Goal: Information Seeking & Learning: Learn about a topic

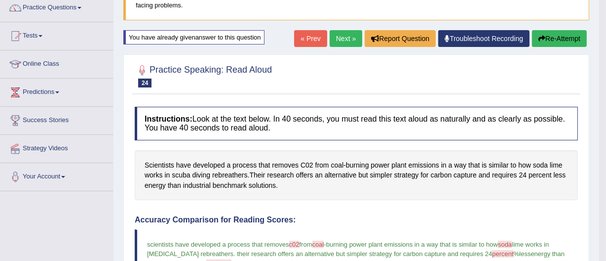
scroll to position [83, 0]
click at [338, 37] on link "Next »" at bounding box center [346, 38] width 33 height 17
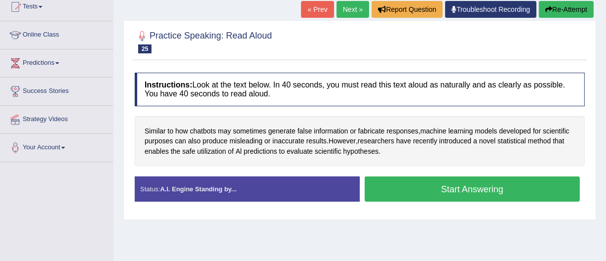
click at [441, 188] on button "Start Answering" at bounding box center [472, 188] width 215 height 25
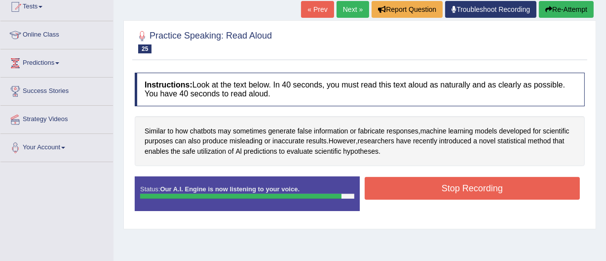
click at [451, 192] on button "Stop Recording" at bounding box center [472, 188] width 215 height 23
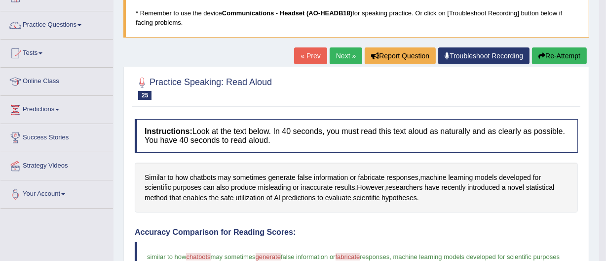
scroll to position [63, 0]
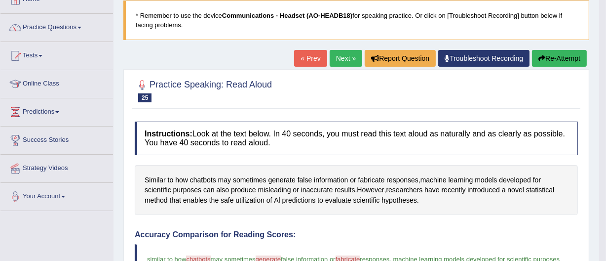
click at [548, 56] on button "Re-Attempt" at bounding box center [559, 58] width 55 height 17
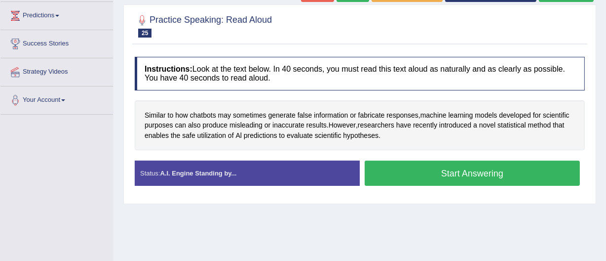
scroll to position [161, 0]
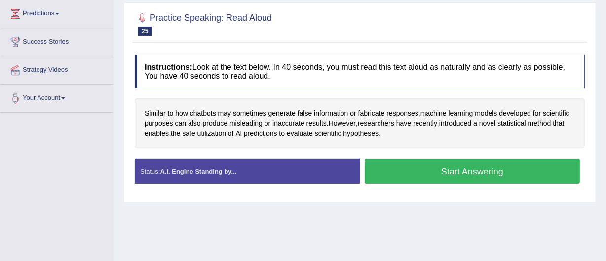
click at [463, 169] on button "Start Answering" at bounding box center [472, 170] width 215 height 25
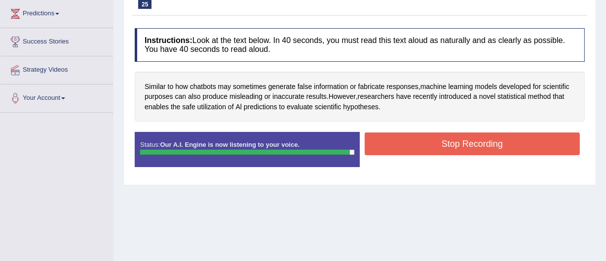
click at [456, 138] on button "Stop Recording" at bounding box center [472, 143] width 215 height 23
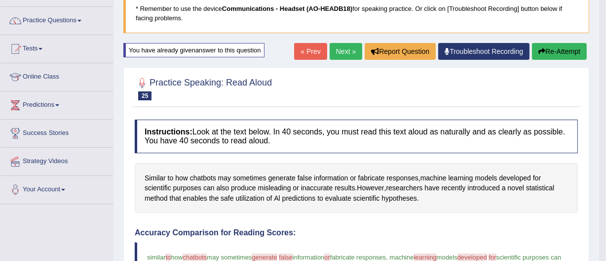
scroll to position [70, 0]
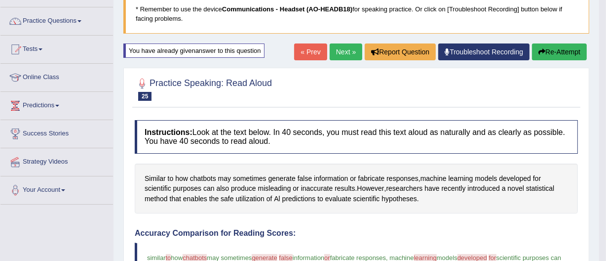
click at [548, 50] on button "Re-Attempt" at bounding box center [559, 51] width 55 height 17
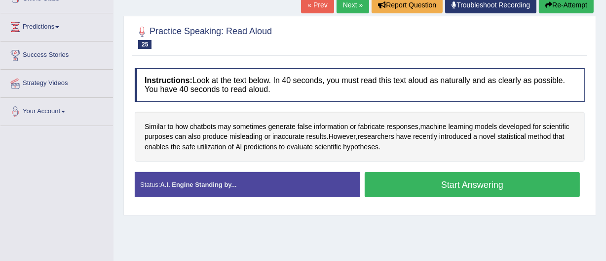
click at [476, 183] on button "Start Answering" at bounding box center [472, 184] width 215 height 25
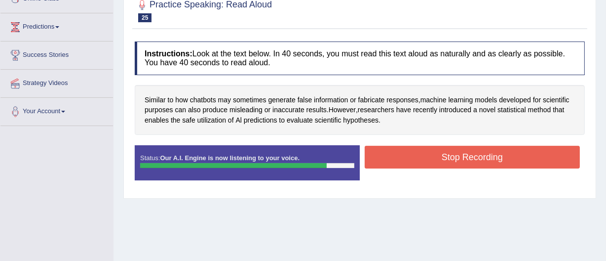
click at [467, 154] on button "Stop Recording" at bounding box center [472, 157] width 215 height 23
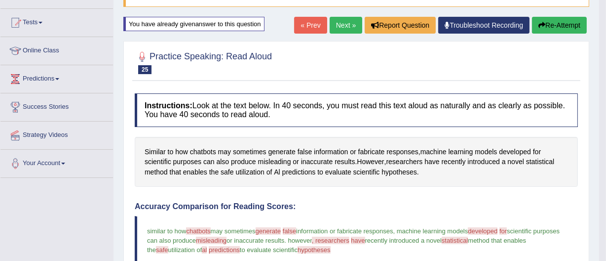
scroll to position [95, 0]
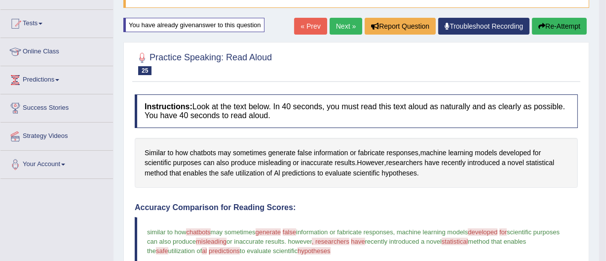
click at [544, 23] on button "Re-Attempt" at bounding box center [559, 26] width 55 height 17
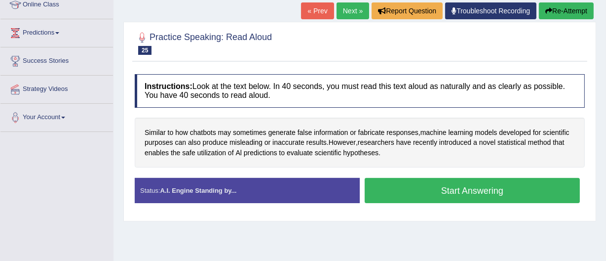
scroll to position [143, 0]
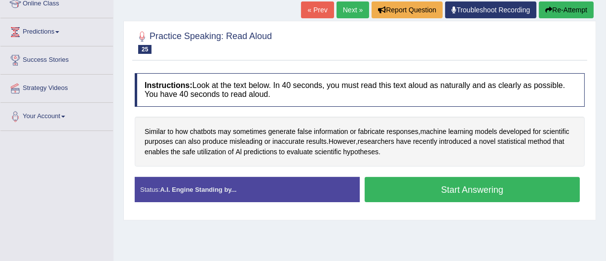
click at [476, 187] on button "Start Answering" at bounding box center [472, 189] width 215 height 25
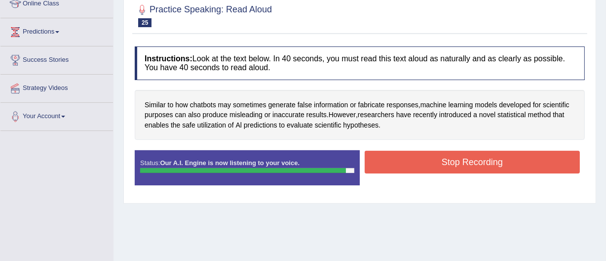
click at [469, 164] on button "Stop Recording" at bounding box center [472, 162] width 215 height 23
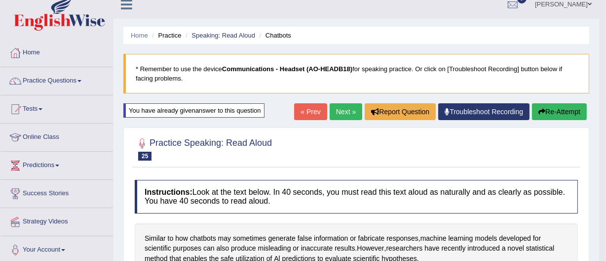
scroll to position [1, 0]
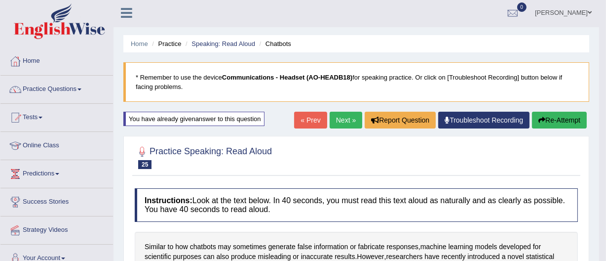
click at [341, 116] on link "Next »" at bounding box center [346, 120] width 33 height 17
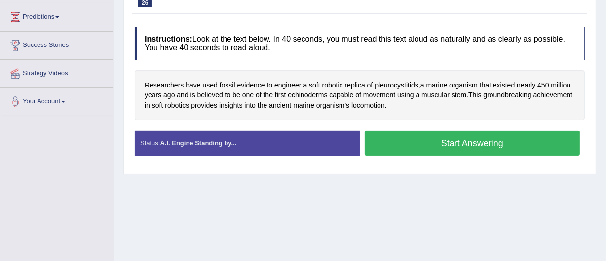
scroll to position [156, 0]
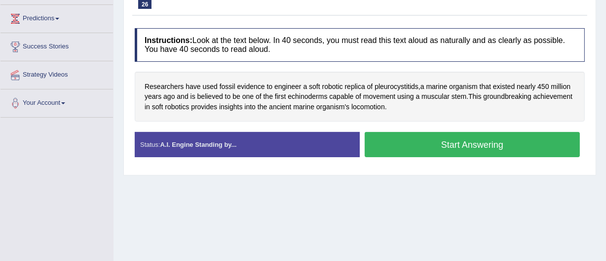
click at [449, 138] on button "Start Answering" at bounding box center [472, 144] width 215 height 25
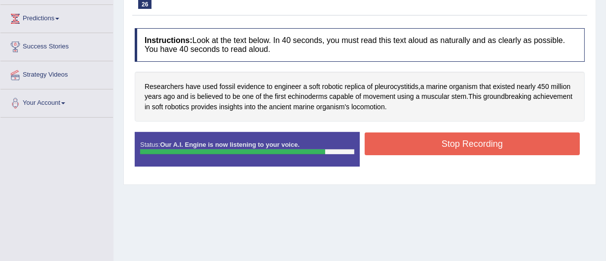
click at [465, 145] on button "Stop Recording" at bounding box center [472, 143] width 215 height 23
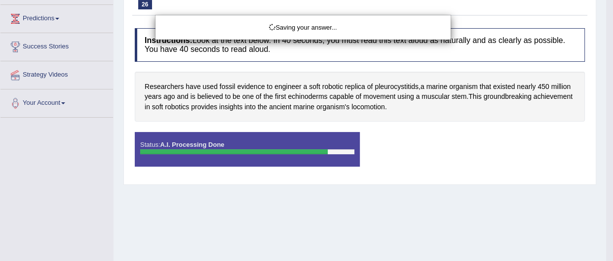
click at [465, 145] on div "Saving your answer..." at bounding box center [306, 130] width 613 height 261
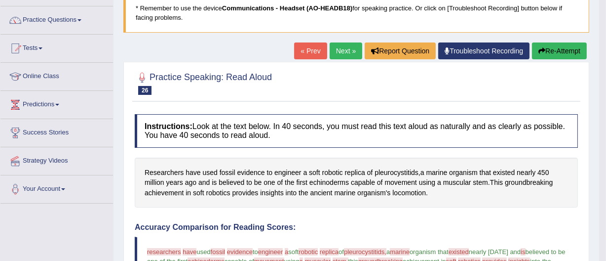
scroll to position [70, 0]
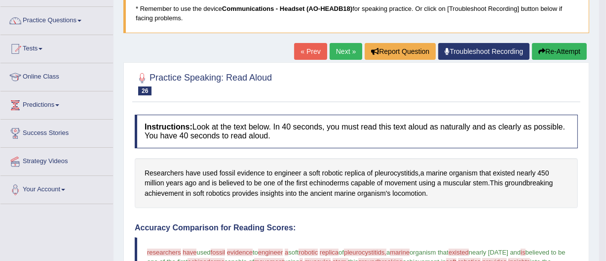
click at [339, 48] on link "Next »" at bounding box center [346, 51] width 33 height 17
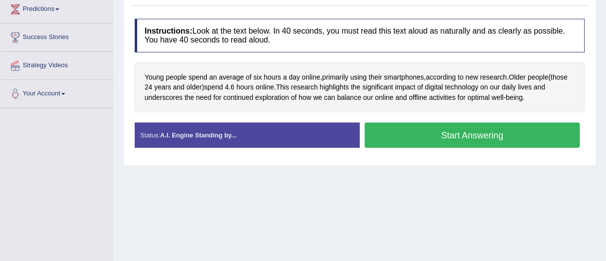
scroll to position [167, 0]
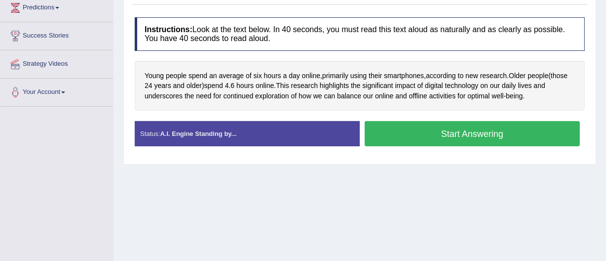
click at [449, 130] on button "Start Answering" at bounding box center [472, 133] width 215 height 25
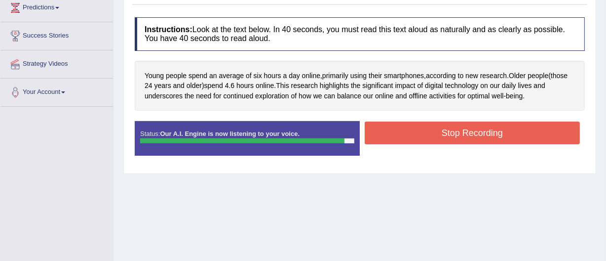
click at [468, 130] on button "Stop Recording" at bounding box center [472, 132] width 215 height 23
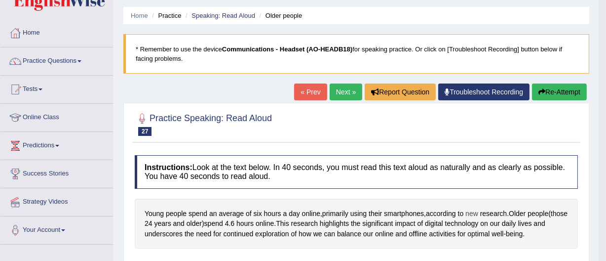
scroll to position [29, 0]
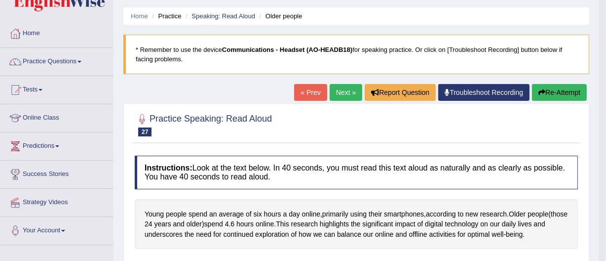
click at [346, 92] on link "Next »" at bounding box center [346, 92] width 33 height 17
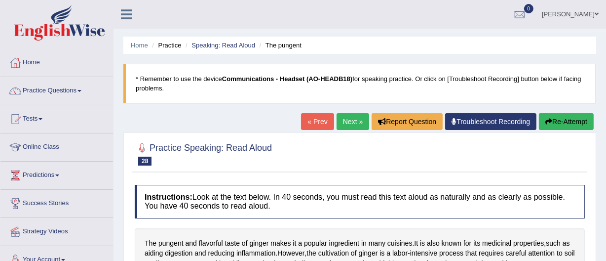
click at [50, 87] on link "Practice Questions" at bounding box center [56, 89] width 113 height 25
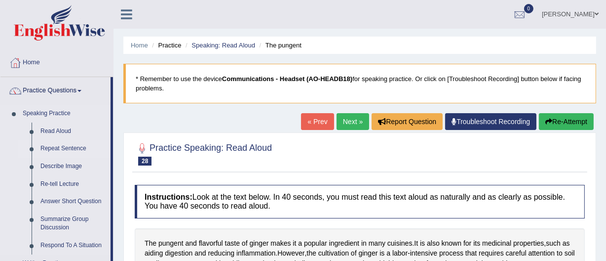
click at [54, 147] on link "Repeat Sentence" at bounding box center [73, 149] width 75 height 18
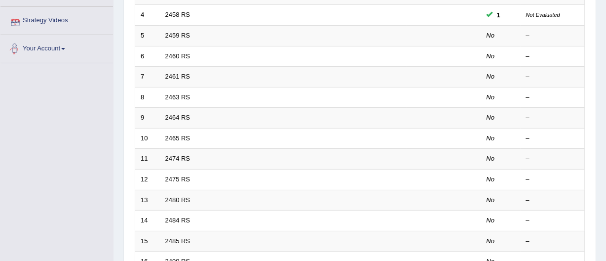
scroll to position [213, 0]
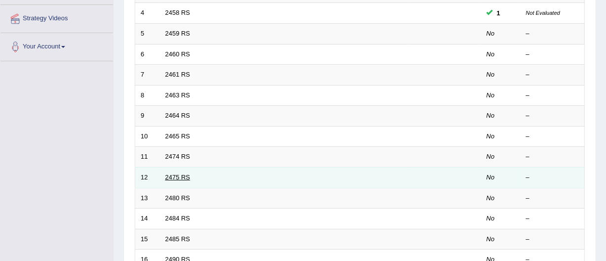
click at [173, 176] on link "2475 RS" at bounding box center [177, 176] width 25 height 7
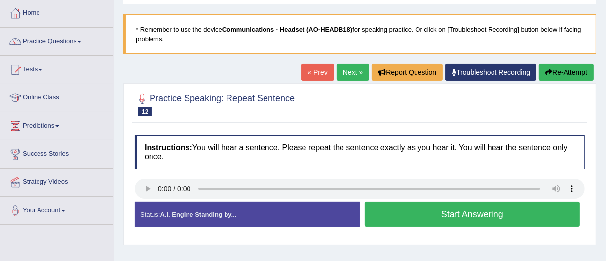
scroll to position [50, 0]
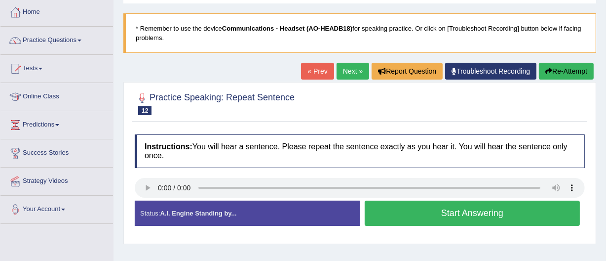
click at [45, 42] on link "Practice Questions" at bounding box center [56, 39] width 113 height 25
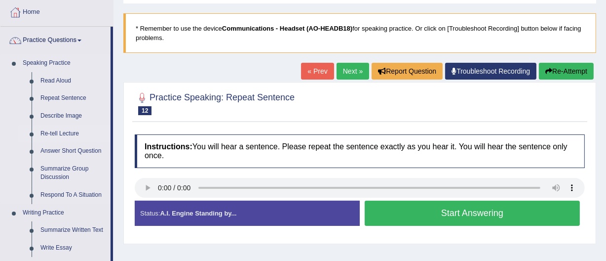
click at [56, 131] on link "Re-tell Lecture" at bounding box center [73, 134] width 75 height 18
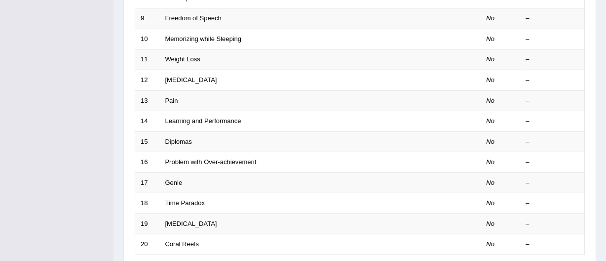
scroll to position [310, 0]
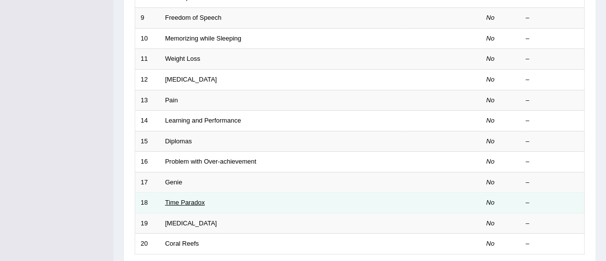
click at [193, 202] on link "Time Paradox" at bounding box center [184, 201] width 39 height 7
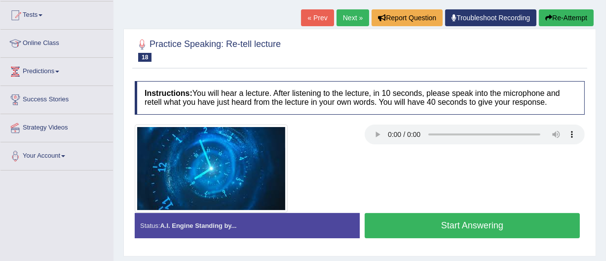
scroll to position [104, 0]
click at [309, 15] on link "« Prev" at bounding box center [317, 17] width 33 height 17
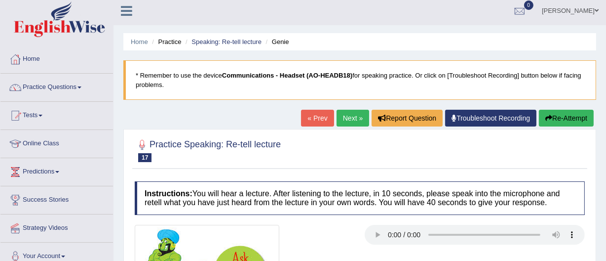
scroll to position [3, 0]
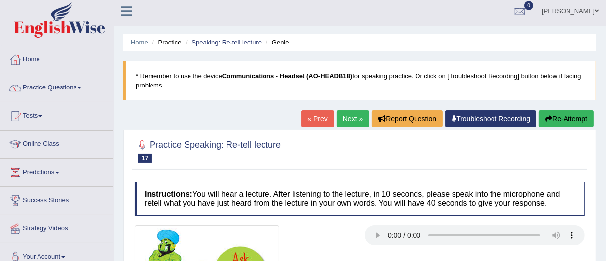
click at [47, 85] on link "Practice Questions" at bounding box center [56, 86] width 113 height 25
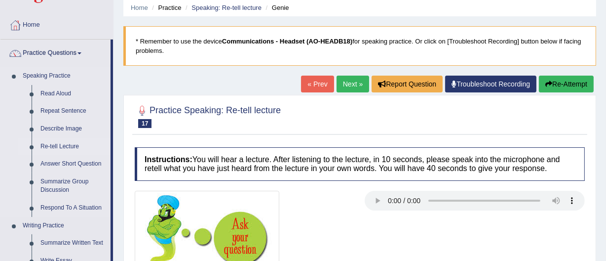
scroll to position [51, 0]
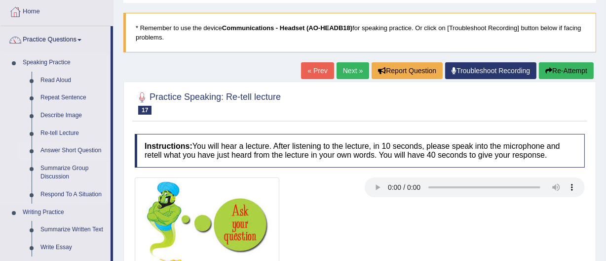
click at [57, 151] on link "Answer Short Question" at bounding box center [73, 151] width 75 height 18
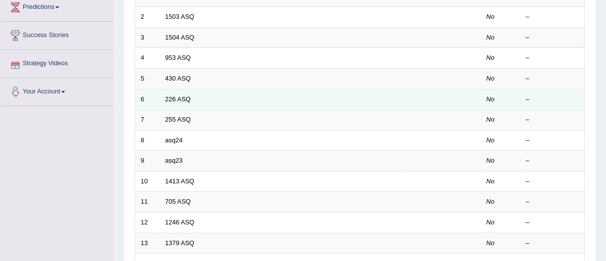
scroll to position [168, 0]
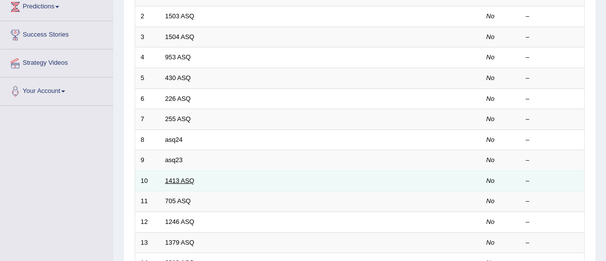
click at [175, 182] on link "1413 ASQ" at bounding box center [179, 180] width 29 height 7
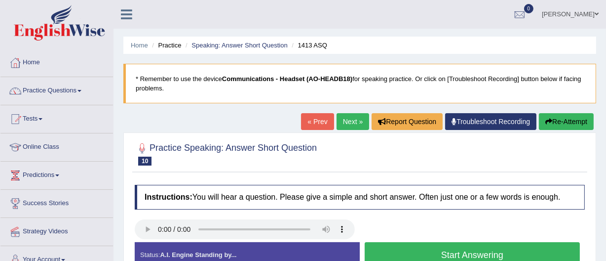
click at [473, 251] on button "Start Answering" at bounding box center [472, 254] width 215 height 25
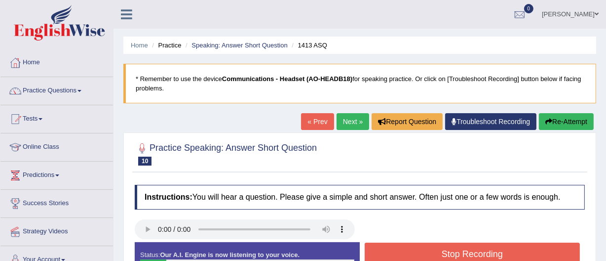
click at [473, 251] on button "Stop Recording" at bounding box center [472, 253] width 215 height 23
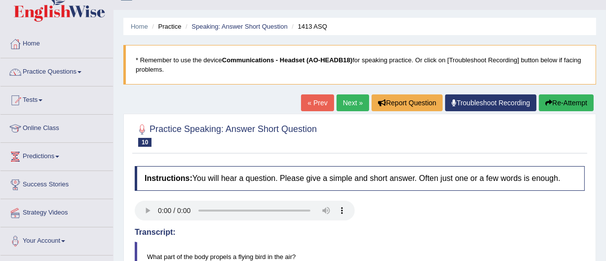
scroll to position [17, 0]
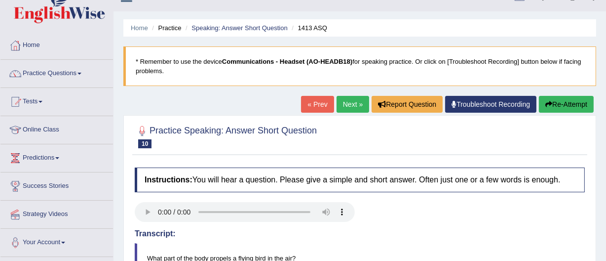
click at [340, 99] on link "Next »" at bounding box center [353, 104] width 33 height 17
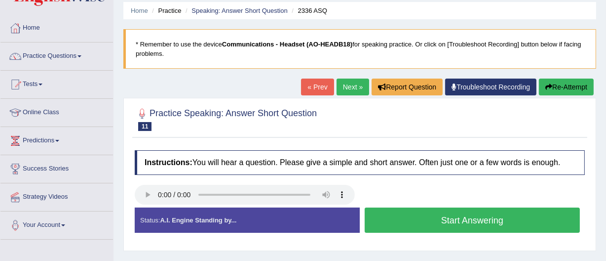
scroll to position [35, 0]
click at [441, 214] on button "Start Answering" at bounding box center [472, 219] width 215 height 25
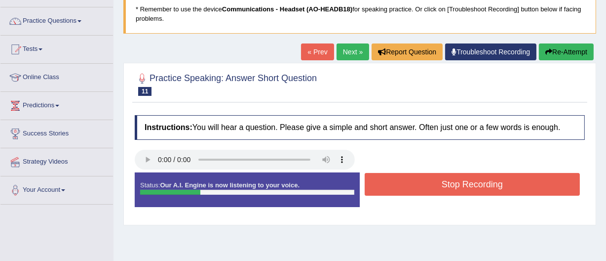
scroll to position [75, 0]
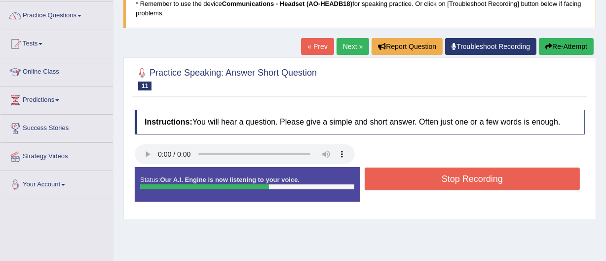
click at [456, 180] on button "Stop Recording" at bounding box center [472, 178] width 215 height 23
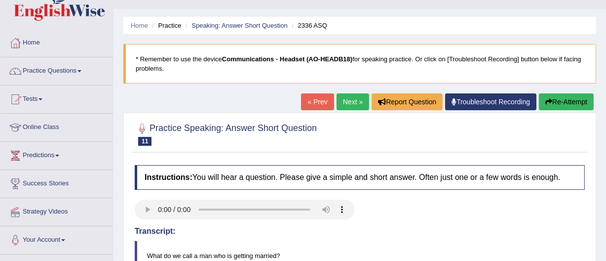
scroll to position [19, 0]
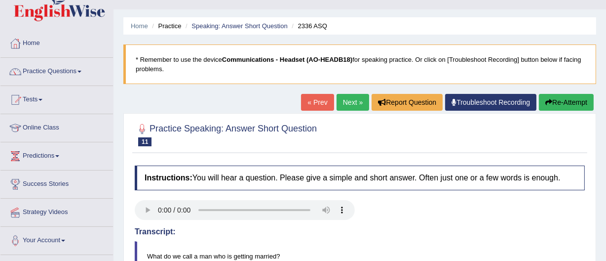
click at [554, 99] on button "Re-Attempt" at bounding box center [566, 102] width 55 height 17
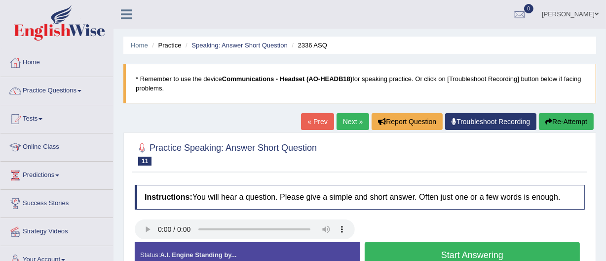
click at [457, 251] on button "Start Answering" at bounding box center [472, 254] width 215 height 25
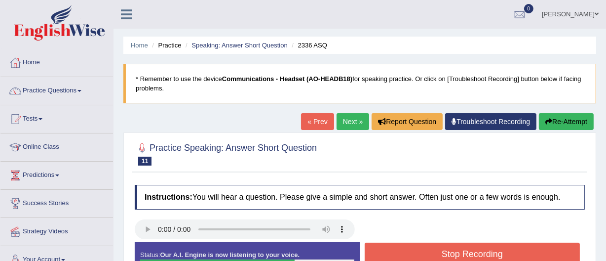
click at [457, 251] on button "Stop Recording" at bounding box center [472, 253] width 215 height 23
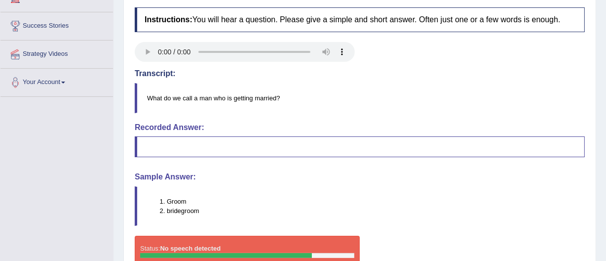
scroll to position [84, 0]
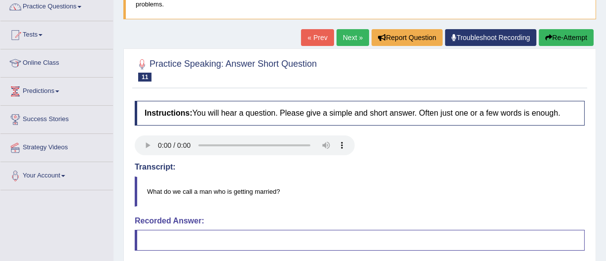
click at [345, 35] on link "Next »" at bounding box center [353, 37] width 33 height 17
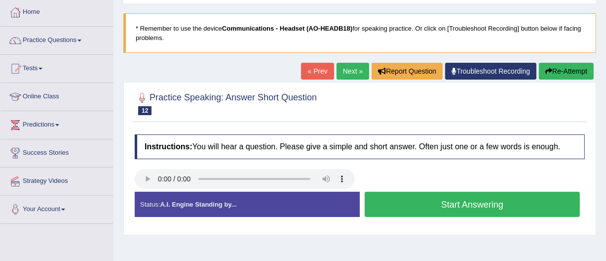
click at [450, 201] on button "Start Answering" at bounding box center [472, 204] width 215 height 25
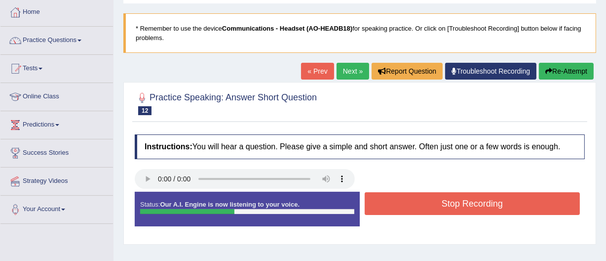
click at [451, 202] on button "Stop Recording" at bounding box center [472, 203] width 215 height 23
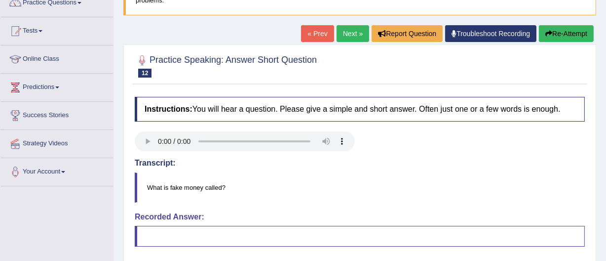
scroll to position [87, 0]
click at [554, 35] on button "Re-Attempt" at bounding box center [566, 34] width 55 height 17
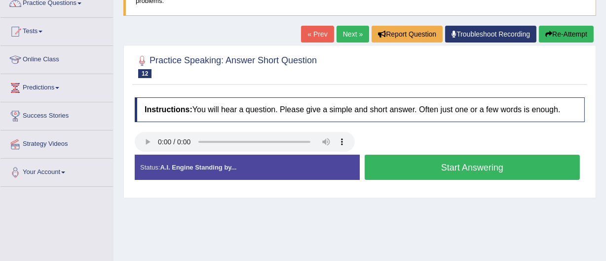
click at [443, 163] on button "Start Answering" at bounding box center [472, 166] width 215 height 25
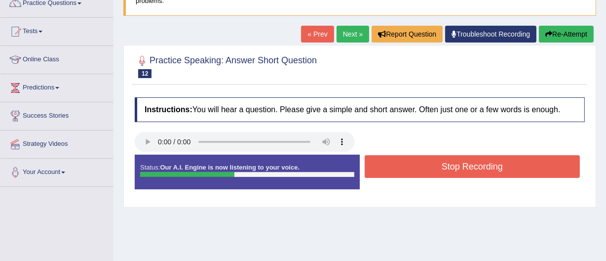
click at [443, 163] on button "Stop Recording" at bounding box center [472, 166] width 215 height 23
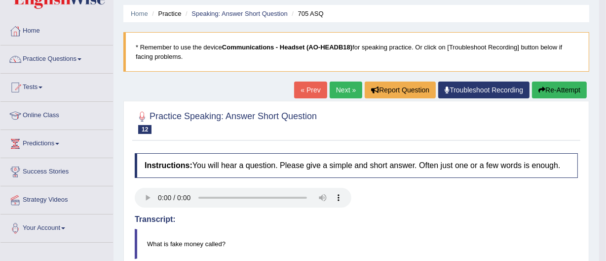
scroll to position [31, 0]
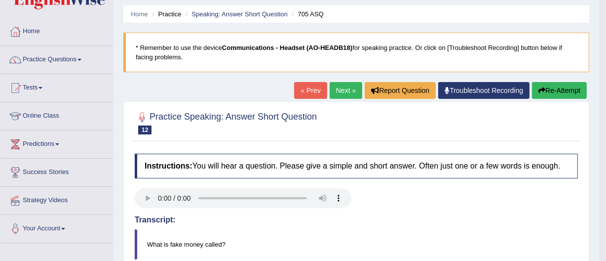
drag, startPoint x: 436, startPoint y: 102, endPoint x: 386, endPoint y: 127, distance: 56.1
click at [335, 86] on link "Next »" at bounding box center [346, 90] width 33 height 17
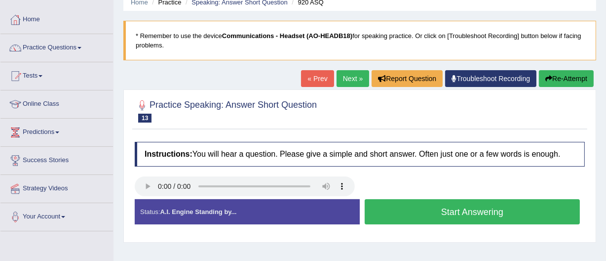
scroll to position [46, 0]
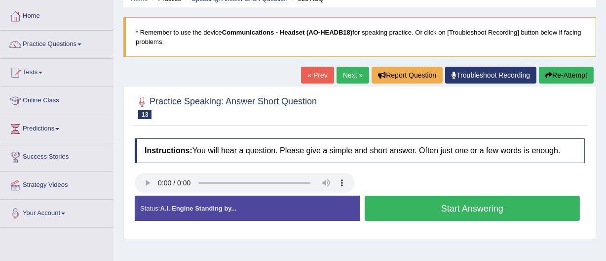
click at [453, 206] on button "Start Answering" at bounding box center [472, 207] width 215 height 25
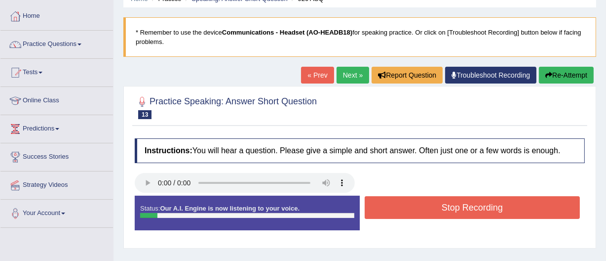
click at [453, 206] on button "Stop Recording" at bounding box center [472, 207] width 215 height 23
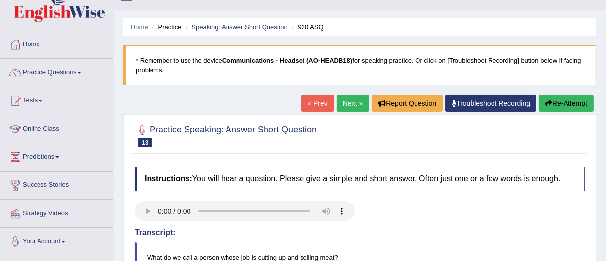
scroll to position [18, 0]
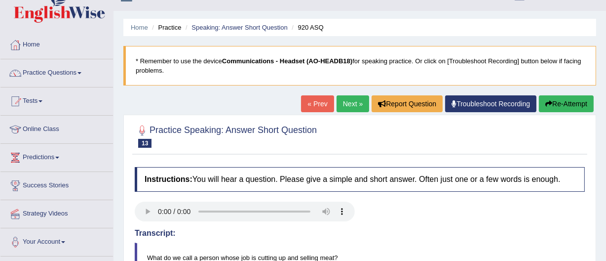
click at [552, 104] on button "Re-Attempt" at bounding box center [566, 103] width 55 height 17
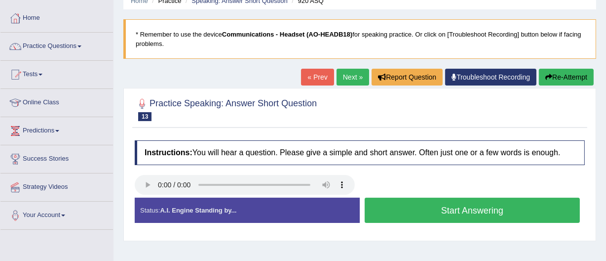
scroll to position [35, 0]
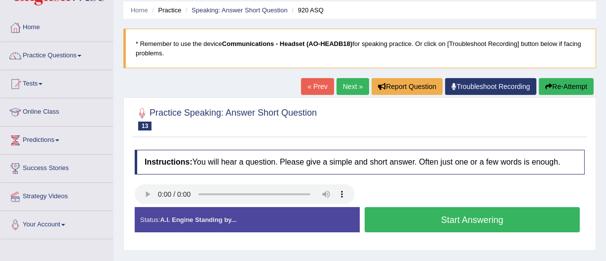
click at [454, 216] on button "Start Answering" at bounding box center [472, 219] width 215 height 25
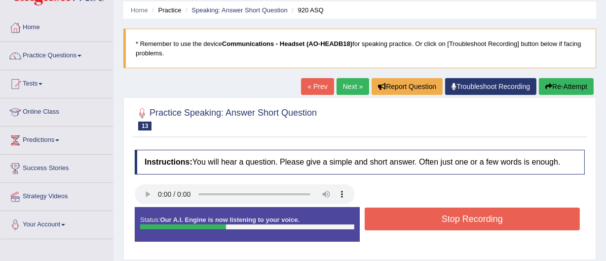
click at [454, 216] on button "Stop Recording" at bounding box center [472, 218] width 215 height 23
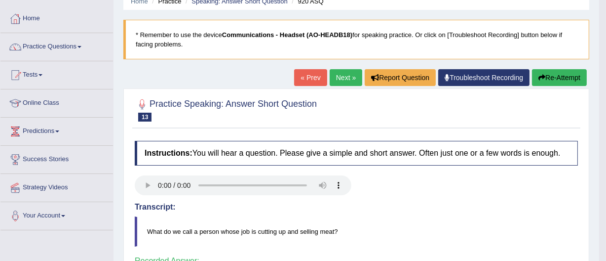
scroll to position [53, 0]
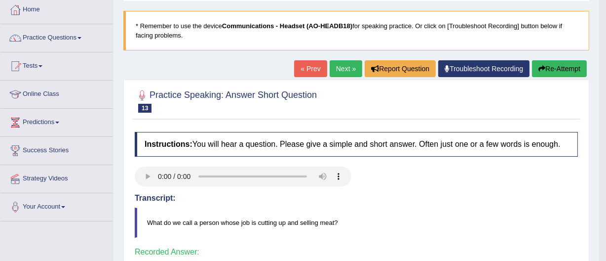
click at [337, 62] on link "Next »" at bounding box center [346, 68] width 33 height 17
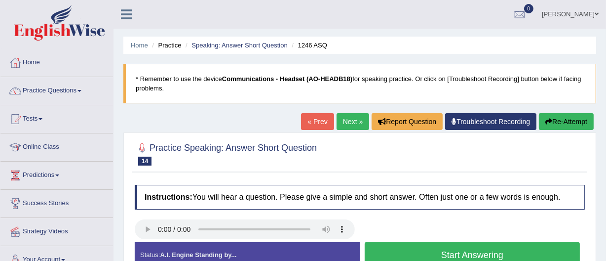
click at [460, 251] on button "Start Answering" at bounding box center [472, 254] width 215 height 25
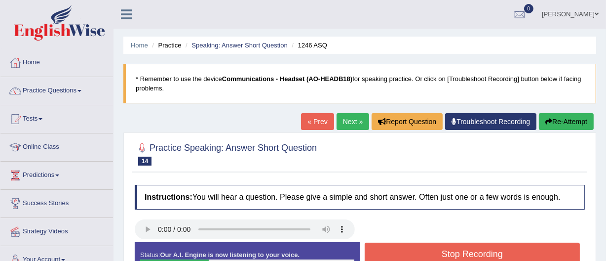
click at [460, 251] on button "Stop Recording" at bounding box center [472, 253] width 215 height 23
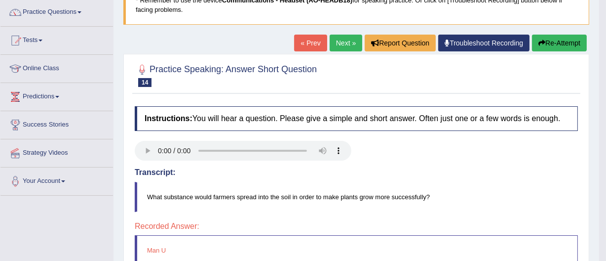
scroll to position [80, 0]
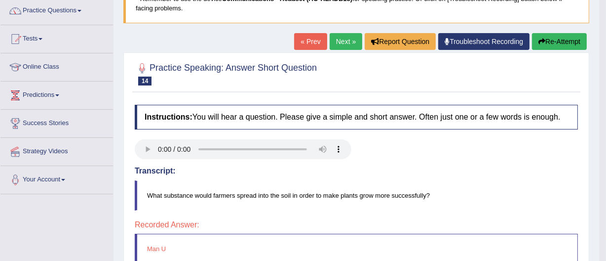
click at [551, 40] on button "Re-Attempt" at bounding box center [559, 41] width 55 height 17
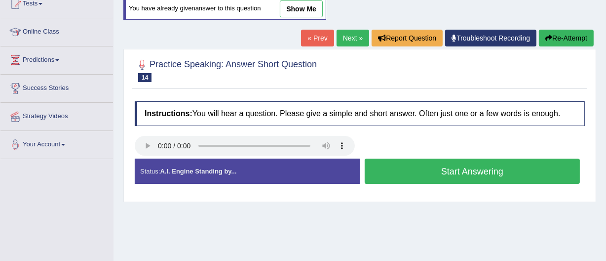
scroll to position [113, 0]
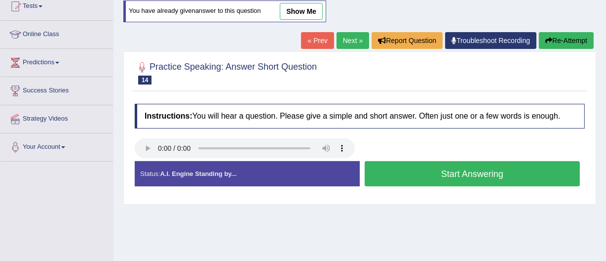
click at [438, 169] on button "Start Answering" at bounding box center [472, 173] width 215 height 25
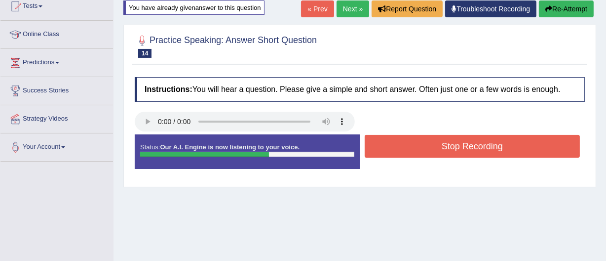
click at [458, 140] on button "Stop Recording" at bounding box center [472, 146] width 215 height 23
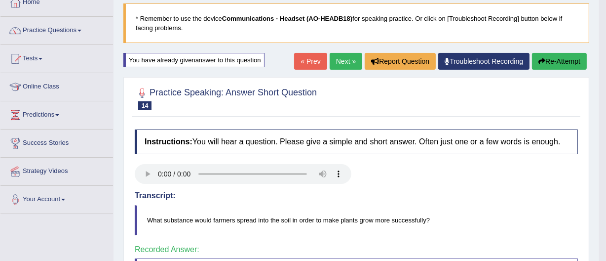
scroll to position [60, 0]
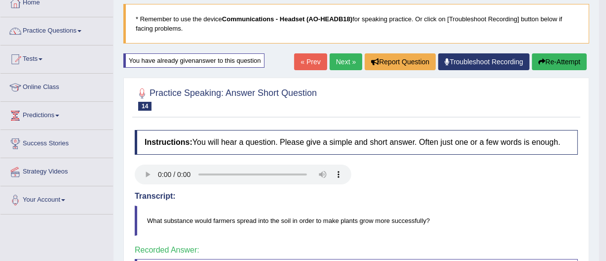
click at [337, 58] on link "Next »" at bounding box center [346, 61] width 33 height 17
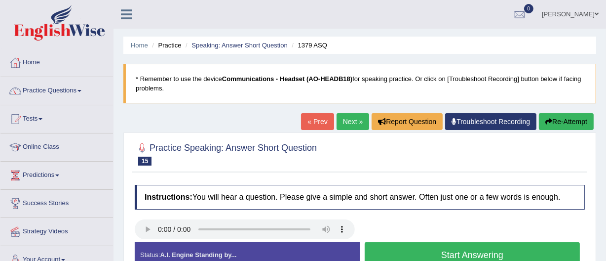
click at [442, 248] on button "Start Answering" at bounding box center [472, 254] width 215 height 25
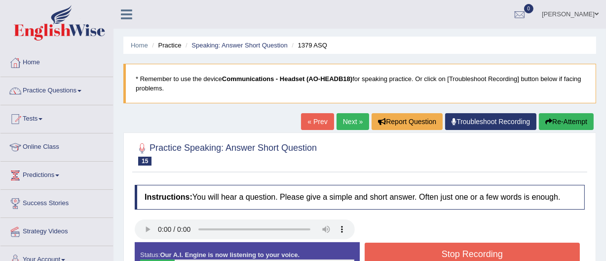
click at [442, 248] on button "Stop Recording" at bounding box center [472, 253] width 215 height 23
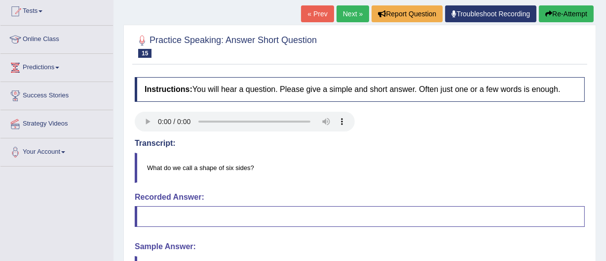
scroll to position [100, 0]
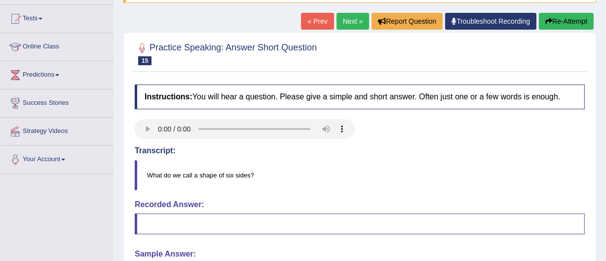
click at [155, 220] on blockquote at bounding box center [360, 223] width 450 height 21
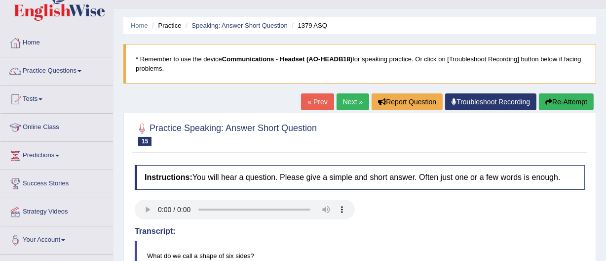
scroll to position [0, 0]
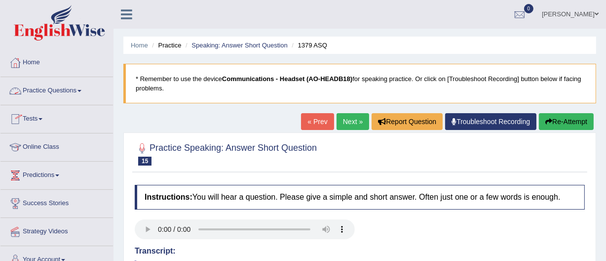
click at [37, 89] on link "Practice Questions" at bounding box center [56, 89] width 113 height 25
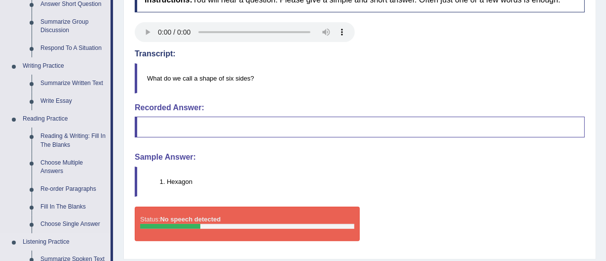
scroll to position [196, 0]
click at [60, 138] on link "Reading & Writing: Fill In The Blanks" at bounding box center [73, 141] width 75 height 26
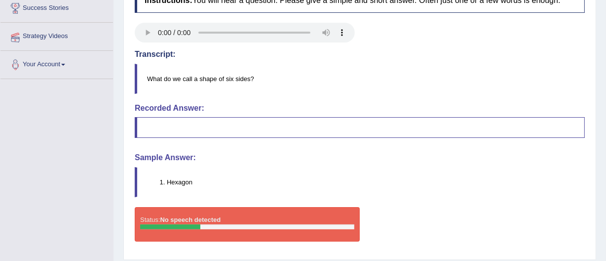
scroll to position [224, 0]
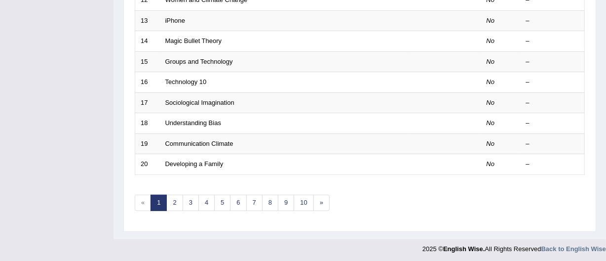
scroll to position [391, 0]
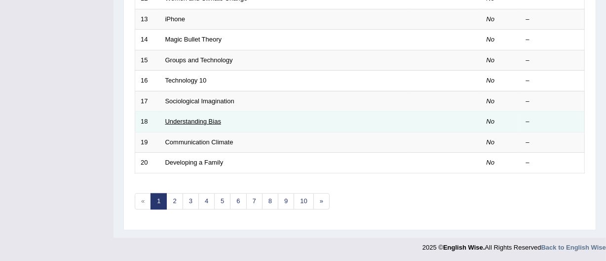
click at [190, 122] on link "Understanding Bias" at bounding box center [193, 120] width 56 height 7
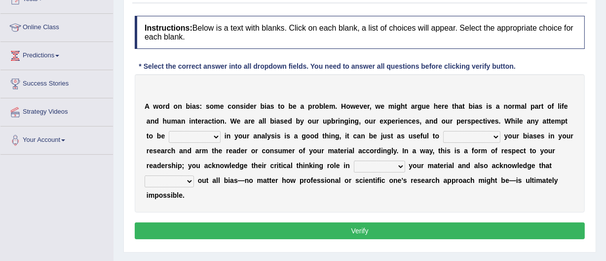
scroll to position [126, 0]
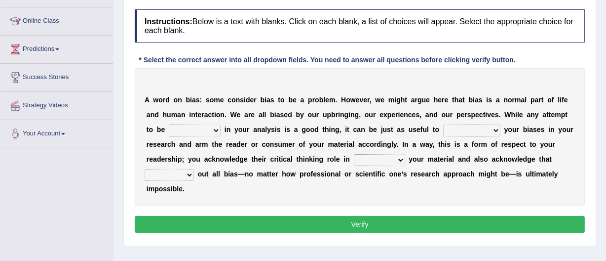
click at [215, 130] on select "objective optimistic subjective pessimistic" at bounding box center [195, 130] width 52 height 12
select select "subjective"
click at [169, 124] on select "objective optimistic subjective pessimistic" at bounding box center [195, 130] width 52 height 12
click at [494, 129] on select "assume achieve acquire acknowledge" at bounding box center [471, 130] width 57 height 12
select select "acknowledge"
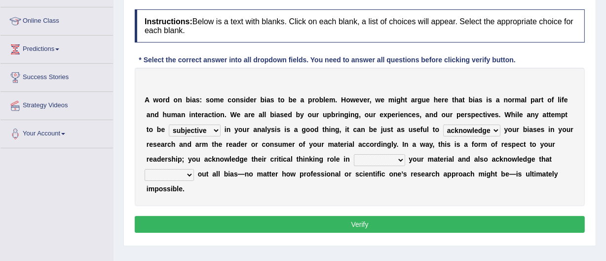
click at [443, 124] on select "assume achieve acquire acknowledge" at bounding box center [471, 130] width 57 height 12
click at [398, 158] on select "contacting consuming conducting confirming" at bounding box center [379, 160] width 51 height 12
select select "confirming"
click at [354, 154] on select "contacting consuming conducting confirming" at bounding box center [379, 160] width 51 height 12
click at [189, 174] on select "phasing building ruling pushing" at bounding box center [169, 175] width 49 height 12
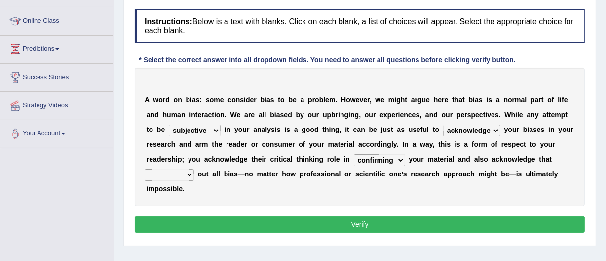
click at [189, 174] on select "phasing building ruling pushing" at bounding box center [169, 175] width 49 height 12
select select "building"
click at [145, 169] on select "phasing building ruling pushing" at bounding box center [169, 175] width 49 height 12
click at [352, 222] on button "Verify" at bounding box center [360, 224] width 450 height 17
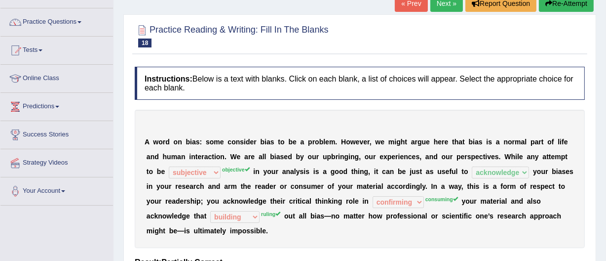
scroll to position [0, 0]
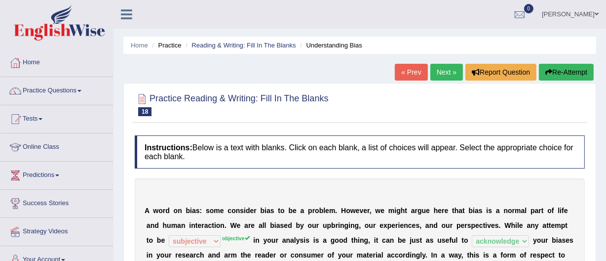
click at [437, 72] on link "Next »" at bounding box center [446, 72] width 33 height 17
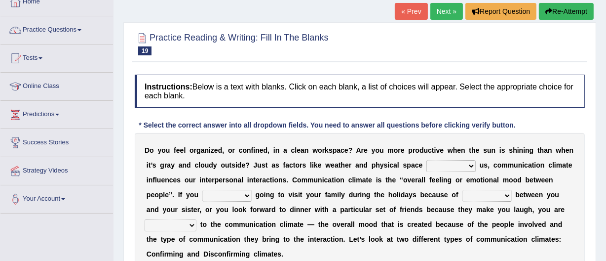
scroll to position [61, 0]
click at [470, 164] on select "improve impact impose imply" at bounding box center [450, 165] width 49 height 12
select select "improve"
click at [426, 159] on select "improve impact impose imply" at bounding box center [450, 165] width 49 height 12
click at [246, 194] on select "dread force scare afraid" at bounding box center [226, 195] width 49 height 12
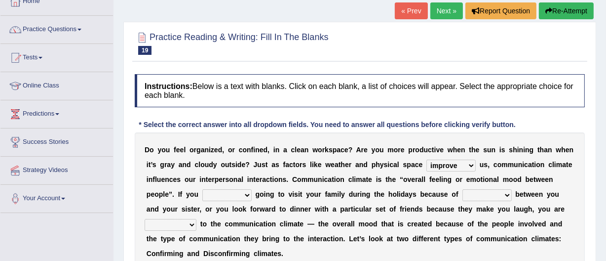
select select "scare"
click at [202, 189] on select "dread force scare afraid" at bounding box center [226, 195] width 49 height 12
click at [505, 194] on select "tender tension tendency tenacity" at bounding box center [487, 195] width 49 height 12
select select "tender"
click at [463, 189] on select "tender tension tendency tenacity" at bounding box center [487, 195] width 49 height 12
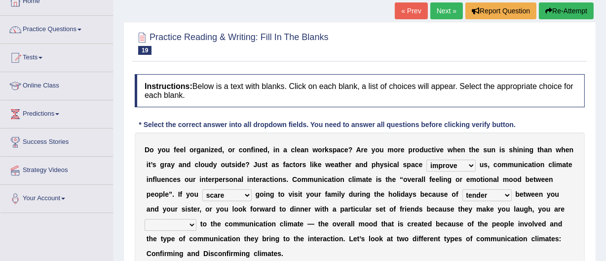
click at [192, 224] on select "relying relating responding recycling" at bounding box center [171, 225] width 52 height 12
select select "relating"
click at [145, 219] on select "relying relating responding recycling" at bounding box center [171, 225] width 52 height 12
click at [506, 194] on select "tender tension tendency tenacity" at bounding box center [487, 195] width 49 height 12
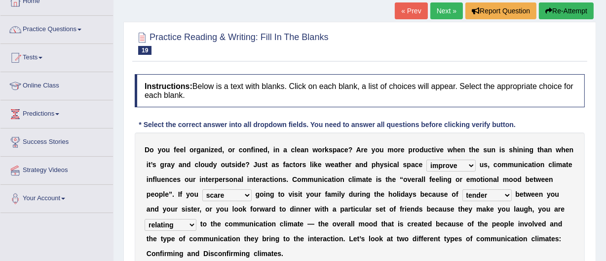
click at [506, 194] on select "tender tension tendency tenacity" at bounding box center [487, 195] width 49 height 12
select select "tendency"
click at [463, 189] on select "tender tension tendency tenacity" at bounding box center [487, 195] width 49 height 12
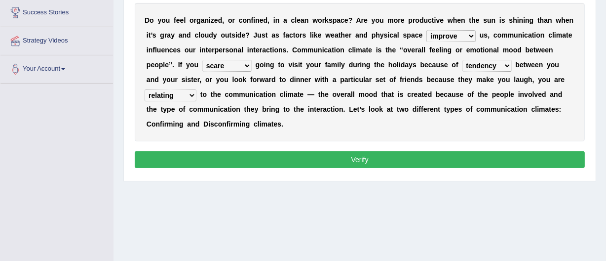
scroll to position [191, 0]
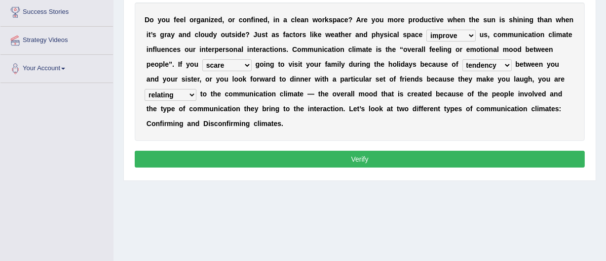
click at [359, 156] on button "Verify" at bounding box center [360, 159] width 450 height 17
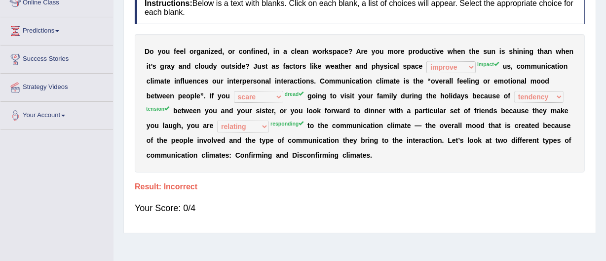
scroll to position [144, 0]
click at [359, 156] on b "a" at bounding box center [358, 156] width 4 height 8
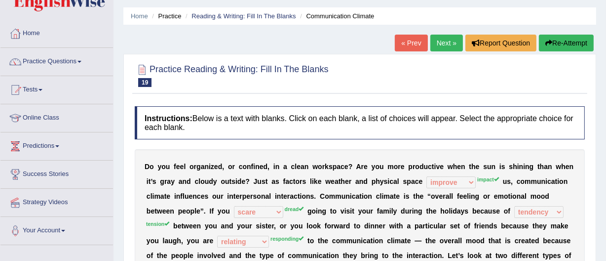
scroll to position [25, 0]
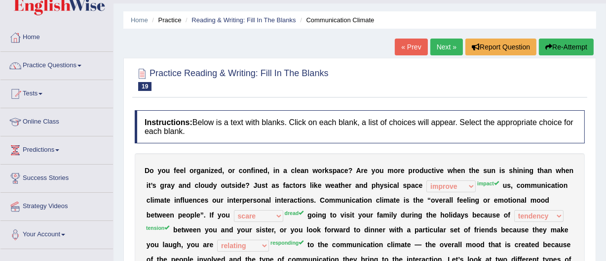
click at [438, 46] on link "Next »" at bounding box center [446, 47] width 33 height 17
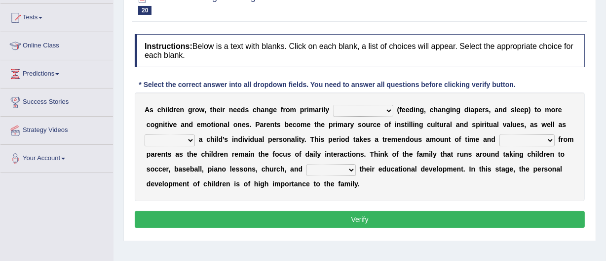
scroll to position [102, 0]
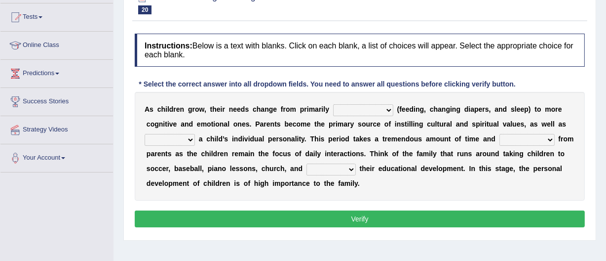
click at [387, 111] on select "psychological educational physical social" at bounding box center [363, 110] width 60 height 12
select select "social"
click at [333, 104] on select "psychological educational physical social" at bounding box center [363, 110] width 60 height 12
click at [189, 141] on select "caring calculating feeding fostering" at bounding box center [170, 140] width 50 height 12
click at [145, 134] on select "caring calculating feeding fostering" at bounding box center [170, 140] width 50 height 12
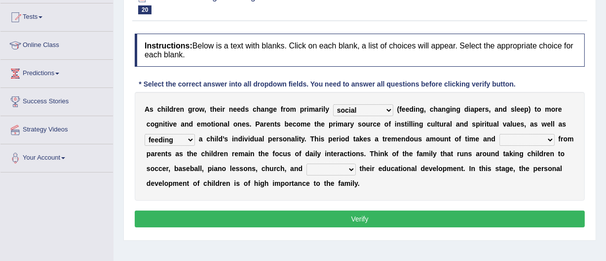
click at [189, 139] on select "caring calculating feeding fostering" at bounding box center [170, 140] width 50 height 12
select select "fostering"
click at [145, 134] on select "caring calculating feeding fostering" at bounding box center [170, 140] width 50 height 12
click at [548, 139] on select "commitment components compliance comments" at bounding box center [527, 140] width 55 height 12
select select "commitment"
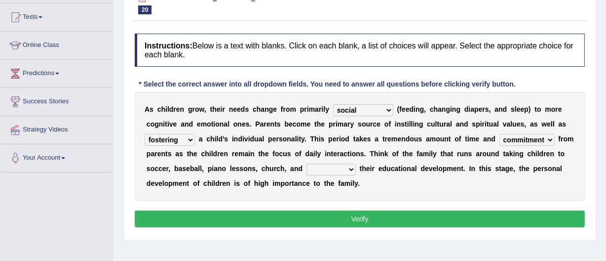
click at [500, 134] on select "commitment components compliance comments" at bounding box center [527, 140] width 55 height 12
click at [350, 168] on select "granting guiding generating gaining" at bounding box center [331, 169] width 49 height 12
select select "guiding"
click at [307, 163] on select "granting guiding generating gaining" at bounding box center [331, 169] width 49 height 12
click at [353, 217] on button "Verify" at bounding box center [360, 218] width 450 height 17
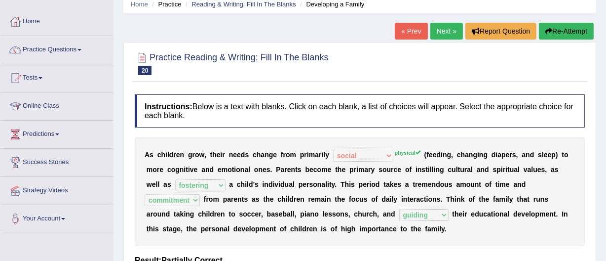
scroll to position [0, 0]
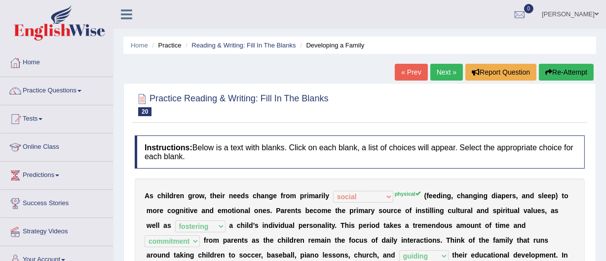
click at [445, 72] on link "Next »" at bounding box center [446, 72] width 33 height 17
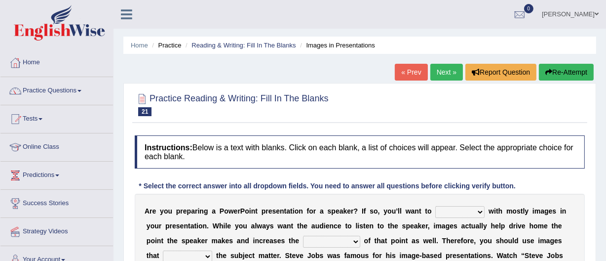
click at [450, 53] on ul "Home Practice Reading & Writing: Fill In The Blanks Images in Presentations" at bounding box center [359, 45] width 473 height 17
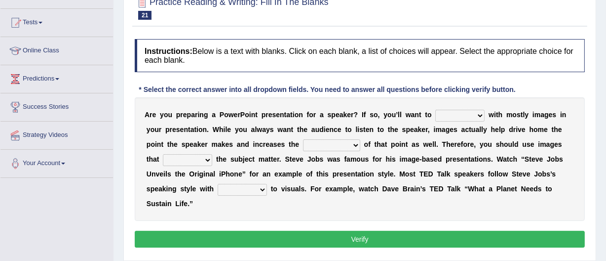
scroll to position [99, 0]
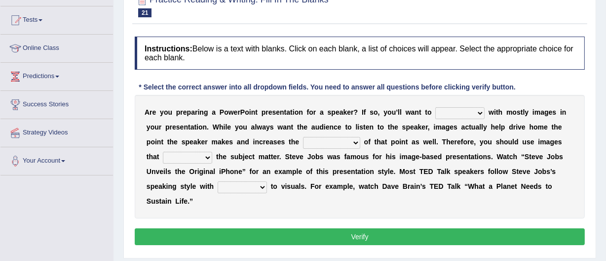
click at [481, 113] on select "stand stay stick stock" at bounding box center [459, 113] width 49 height 12
select select "stay"
click at [435, 107] on select "stand stay stick stock" at bounding box center [459, 113] width 49 height 12
click at [353, 141] on select "memorability morality mobilization mobility" at bounding box center [331, 143] width 57 height 12
select select "mobilization"
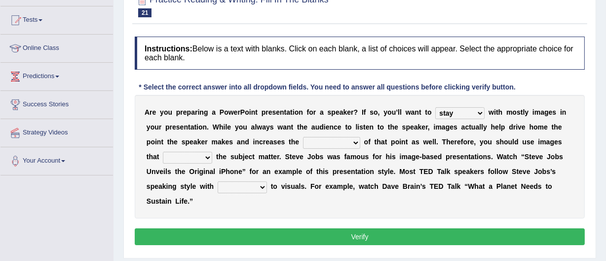
click at [303, 137] on select "memorability morality mobilization mobility" at bounding box center [331, 143] width 57 height 12
click at [207, 158] on select "suggest supply submit support" at bounding box center [187, 158] width 49 height 12
select select "support"
click at [163, 152] on select "suggest supply submit support" at bounding box center [187, 158] width 49 height 12
click at [262, 186] on select "regard result retrospect request" at bounding box center [242, 187] width 49 height 12
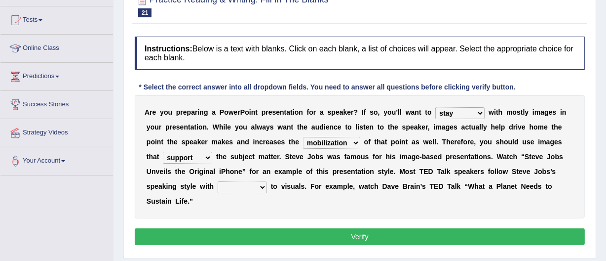
select select "request"
click at [218, 181] on select "regard result retrospect request" at bounding box center [242, 187] width 49 height 12
click at [359, 234] on button "Verify" at bounding box center [360, 236] width 450 height 17
